Goal: Task Accomplishment & Management: Use online tool/utility

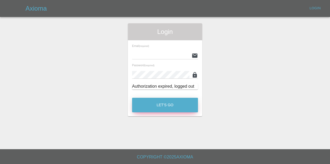
type input "[EMAIL_ADDRESS][DOMAIN_NAME]"
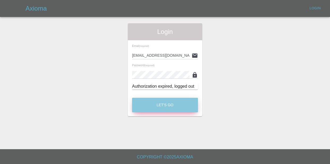
click at [168, 105] on button "Let's Go" at bounding box center [165, 105] width 66 height 15
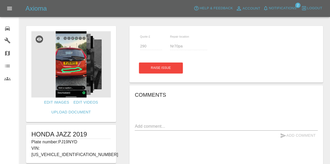
click at [14, 27] on div "0" at bounding box center [11, 28] width 15 height 8
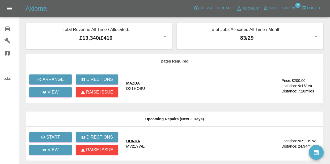
click at [288, 8] on span "Notifications" at bounding box center [283, 8] width 28 height 6
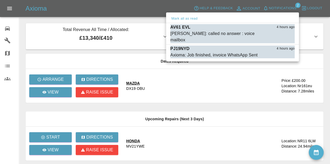
click at [152, 36] on div at bounding box center [165, 82] width 330 height 164
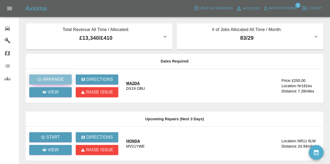
click at [58, 77] on p "Arrange" at bounding box center [52, 79] width 21 height 6
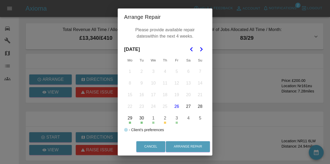
click at [203, 51] on icon "Go to the Next Month" at bounding box center [201, 49] width 6 height 6
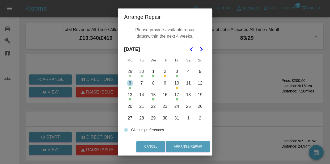
click at [131, 84] on button "6" at bounding box center [129, 83] width 11 height 11
click at [177, 72] on button "3" at bounding box center [176, 71] width 11 height 11
click at [130, 97] on button "13" at bounding box center [129, 95] width 11 height 11
click at [177, 96] on button "17" at bounding box center [176, 95] width 11 height 11
click at [178, 106] on button "24" at bounding box center [176, 106] width 11 height 11
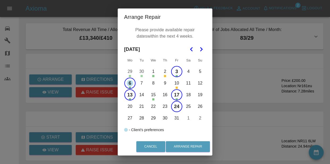
click at [131, 117] on button "27" at bounding box center [129, 118] width 11 height 11
click at [177, 119] on button "31" at bounding box center [176, 118] width 11 height 11
click at [198, 147] on button "Arrange Repair" at bounding box center [188, 147] width 44 height 11
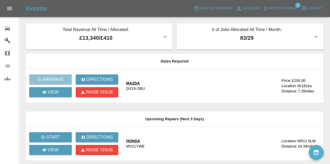
click at [279, 7] on span "Notifications" at bounding box center [283, 8] width 28 height 6
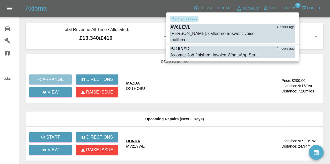
click at [193, 17] on button "Mark all as read" at bounding box center [184, 19] width 28 height 6
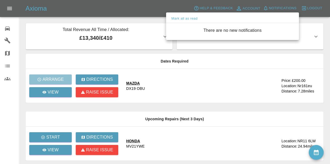
drag, startPoint x: 134, startPoint y: 84, endPoint x: 137, endPoint y: 84, distance: 3.2
click at [135, 84] on div at bounding box center [165, 82] width 330 height 164
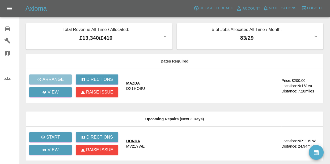
click at [135, 84] on div "MAZDA" at bounding box center [135, 83] width 19 height 5
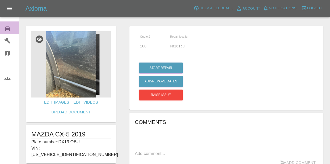
click at [5, 28] on icon at bounding box center [7, 28] width 6 height 6
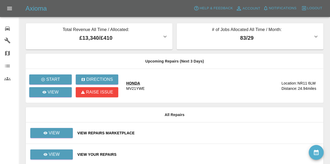
click at [106, 154] on div "View Your Repairs" at bounding box center [198, 154] width 242 height 5
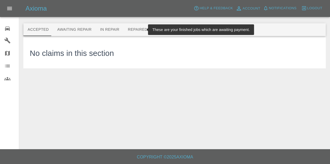
click at [139, 27] on button "Repaired" at bounding box center [137, 29] width 28 height 13
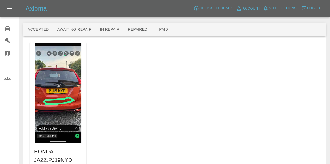
click at [12, 29] on div "0" at bounding box center [11, 28] width 15 height 8
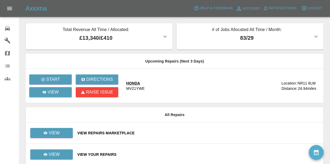
click at [88, 154] on div "View Your Repairs" at bounding box center [198, 154] width 242 height 5
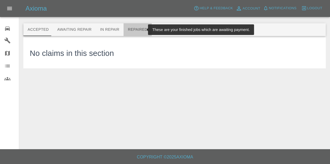
click at [133, 31] on button "Repaired" at bounding box center [137, 29] width 28 height 13
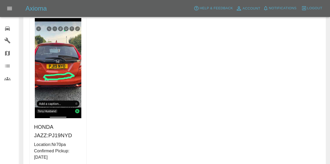
scroll to position [52, 0]
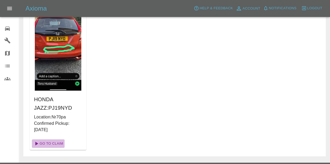
click at [60, 144] on link "Go To Claim" at bounding box center [48, 144] width 33 height 8
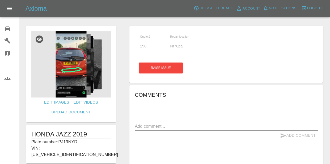
click at [14, 29] on div "0" at bounding box center [11, 28] width 15 height 8
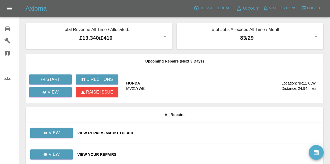
click at [98, 155] on div "View Your Repairs" at bounding box center [198, 154] width 242 height 5
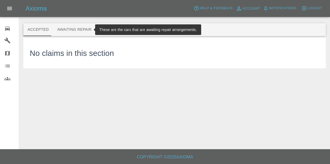
click at [80, 31] on button "Awaiting Repair" at bounding box center [74, 29] width 43 height 13
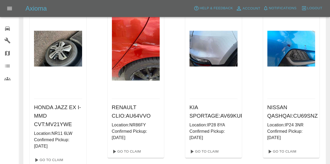
scroll to position [48, 0]
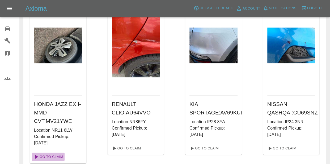
click at [50, 157] on link "Go To Claim" at bounding box center [48, 157] width 33 height 8
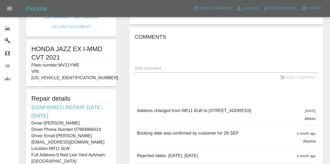
scroll to position [88, 0]
